Goal: Navigation & Orientation: Find specific page/section

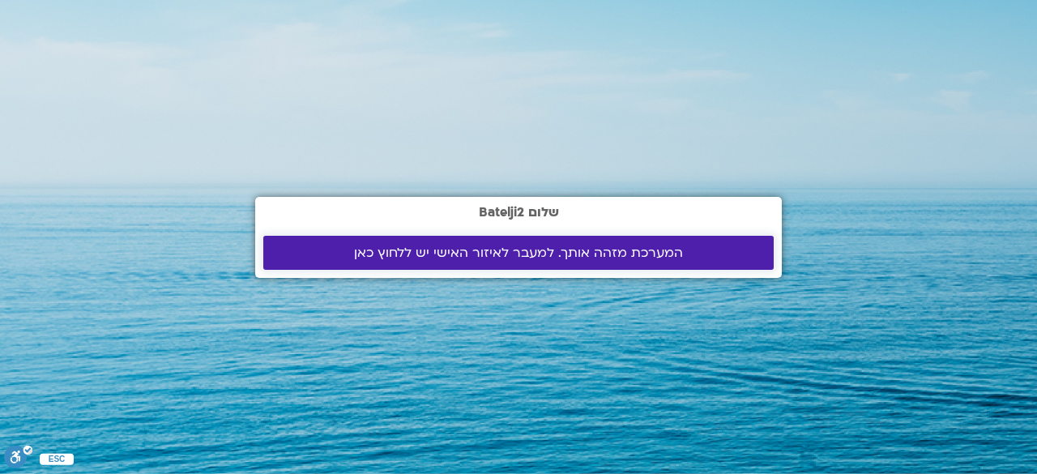
click at [510, 250] on span "המערכת מזהה אותך. למעבר לאיזור האישי יש ללחוץ כאן" at bounding box center [518, 252] width 329 height 15
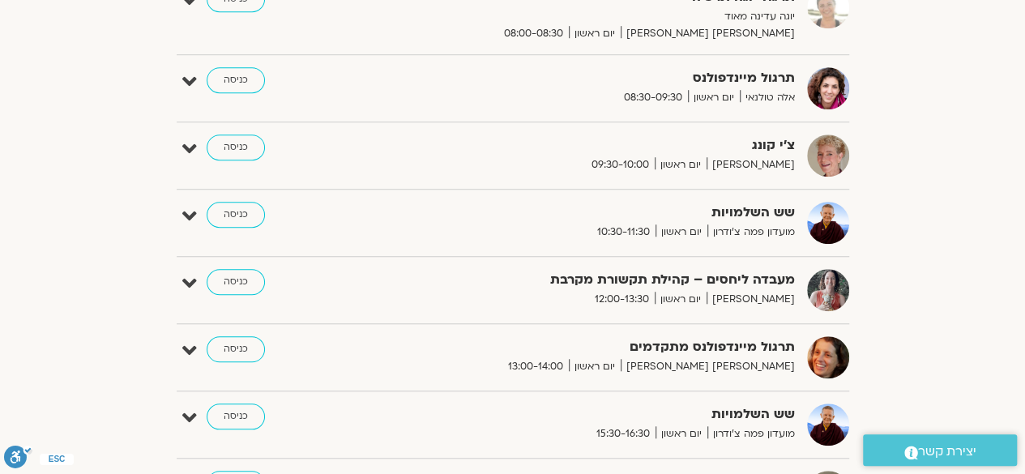
scroll to position [543, 0]
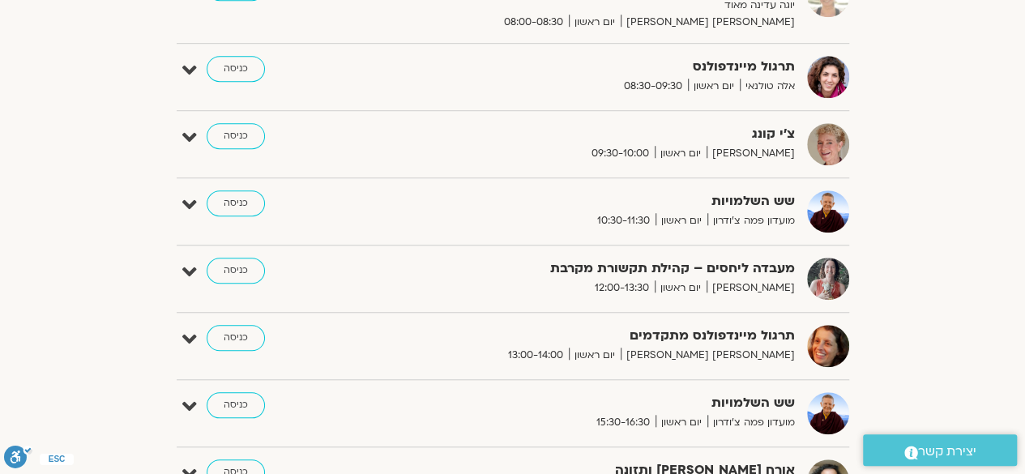
drag, startPoint x: 1031, startPoint y: 108, endPoint x: 1027, endPoint y: 96, distance: 12.0
click at [232, 65] on link "כניסה" at bounding box center [236, 69] width 58 height 26
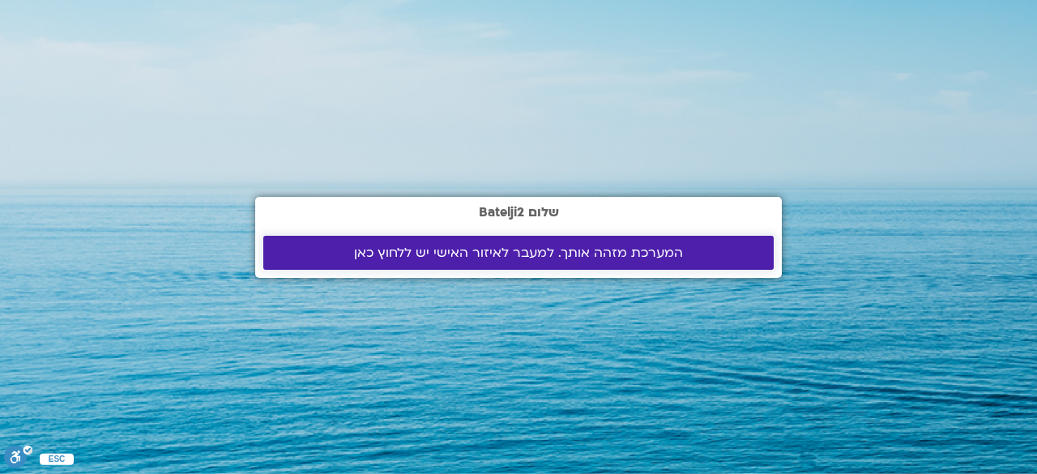
click at [475, 247] on span "המערכת מזהה אותך. למעבר לאיזור האישי יש ללחוץ כאן" at bounding box center [518, 252] width 329 height 15
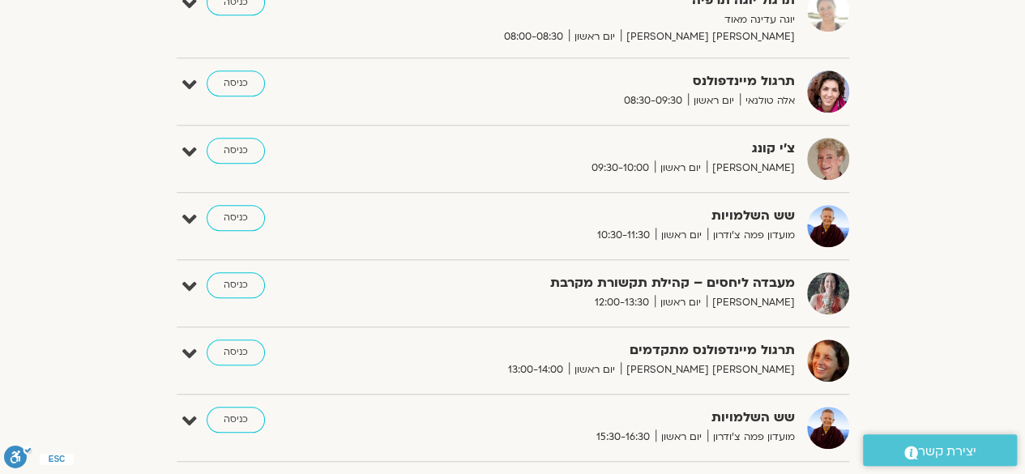
scroll to position [502, 0]
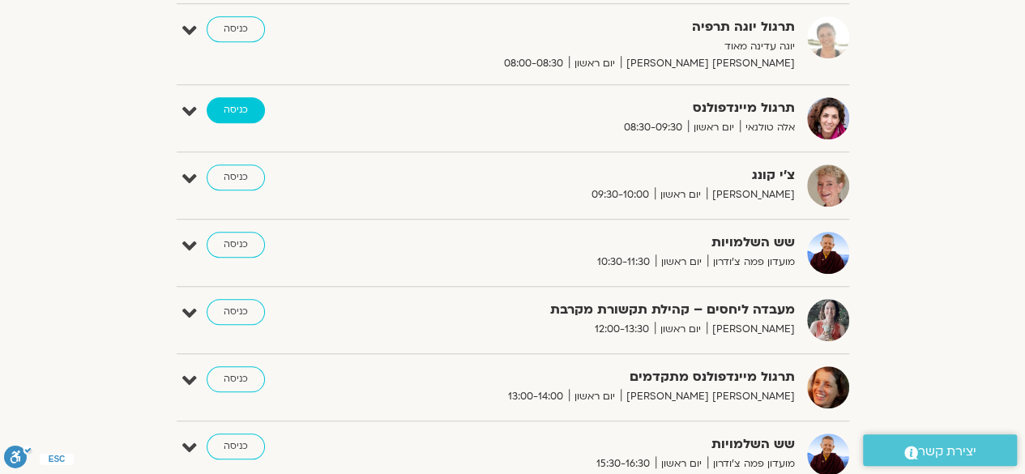
click at [236, 107] on link "כניסה" at bounding box center [236, 110] width 58 height 26
